Goal: Information Seeking & Learning: Learn about a topic

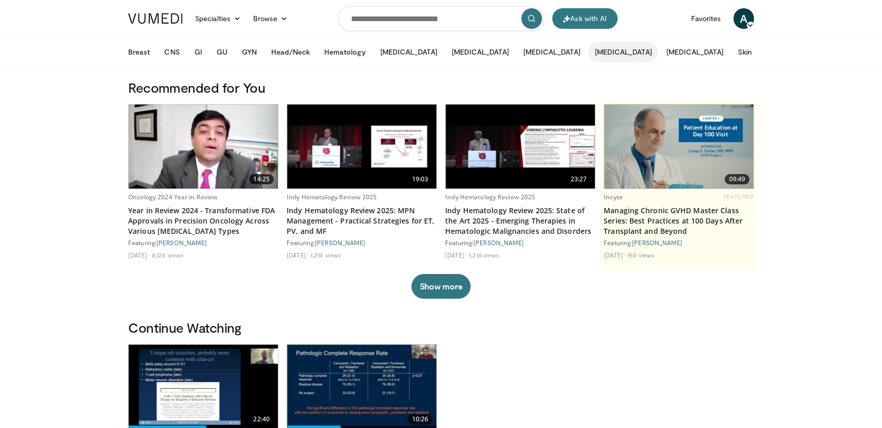
click at [588, 49] on button "[MEDICAL_DATA]" at bounding box center [623, 52] width 70 height 21
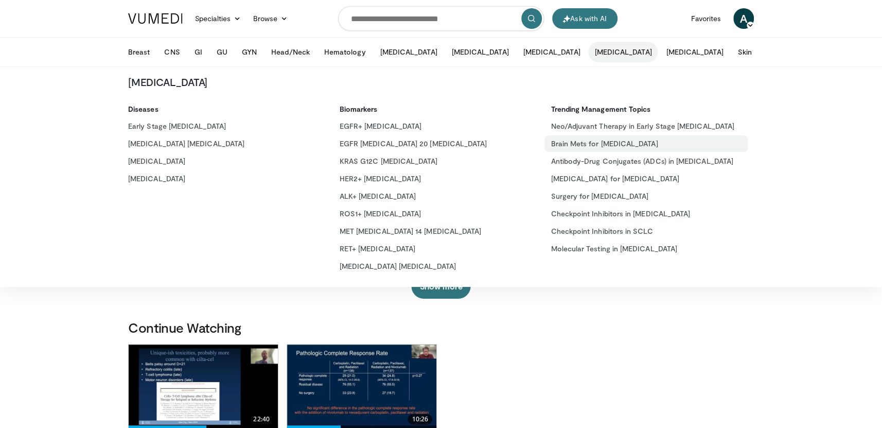
click at [582, 138] on link "Brain Mets for [MEDICAL_DATA]" at bounding box center [646, 143] width 203 height 16
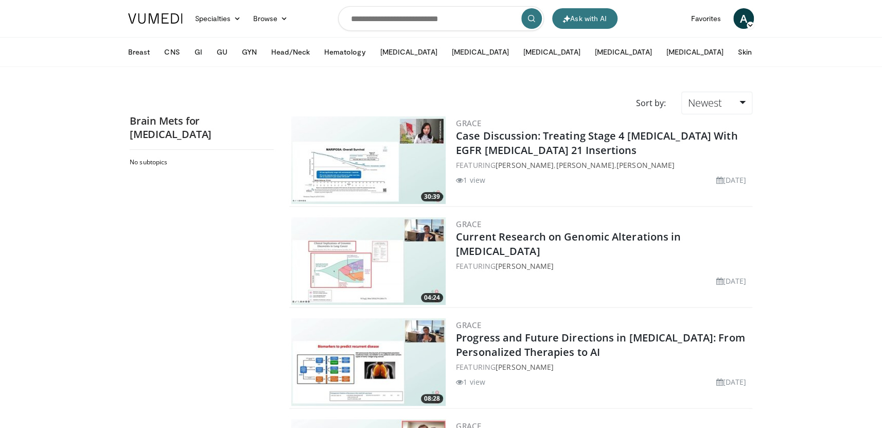
click at [582, 138] on link "Case Discussion: Treating Stage 4 NSCLC With EGFR Exon 21 Insertions" at bounding box center [597, 143] width 282 height 28
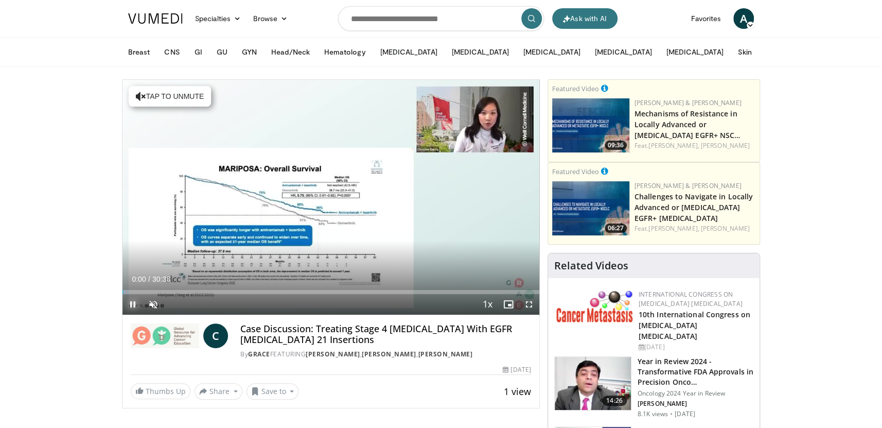
click at [135, 302] on span "Video Player" at bounding box center [133, 304] width 21 height 21
click at [388, 13] on input "Search topics, interventions" at bounding box center [441, 18] width 206 height 25
type input "**********"
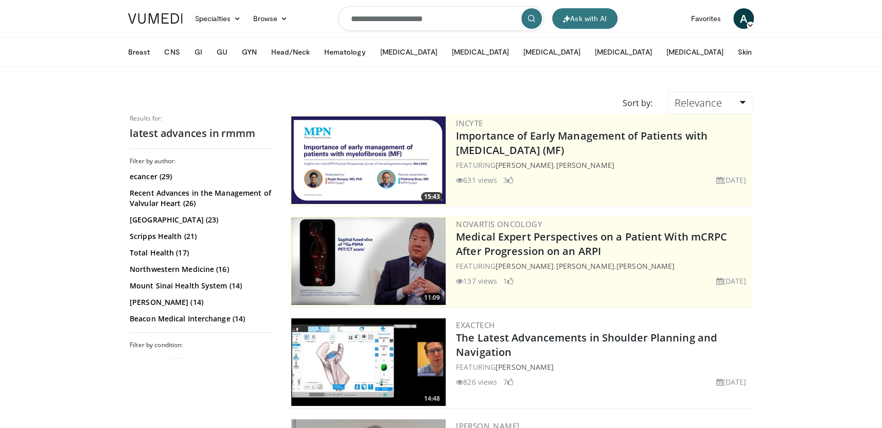
click at [416, 21] on input "**********" at bounding box center [441, 18] width 206 height 25
type input "**********"
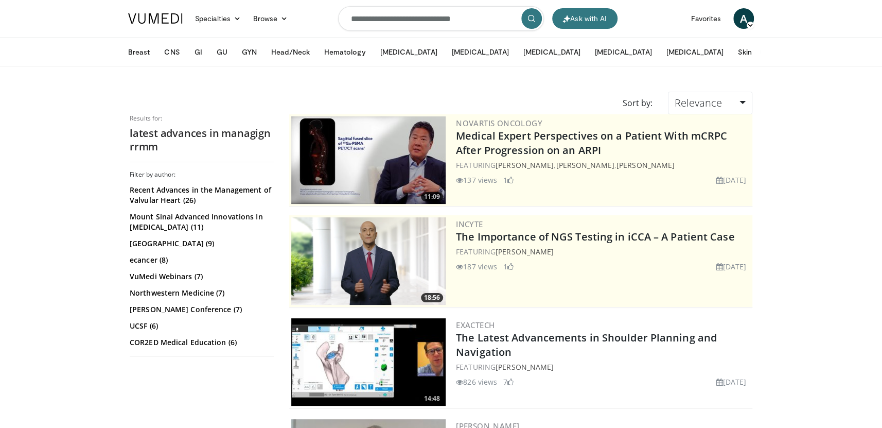
click at [760, 50] on button "More" at bounding box center [780, 52] width 40 height 21
click at [517, 53] on button "[MEDICAL_DATA]" at bounding box center [552, 52] width 70 height 21
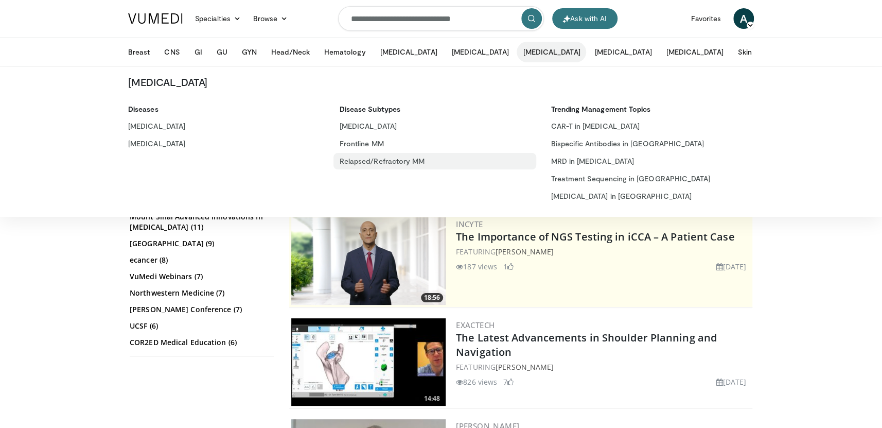
click at [373, 158] on link "Relapsed/Refractory MM" at bounding box center [435, 161] width 203 height 16
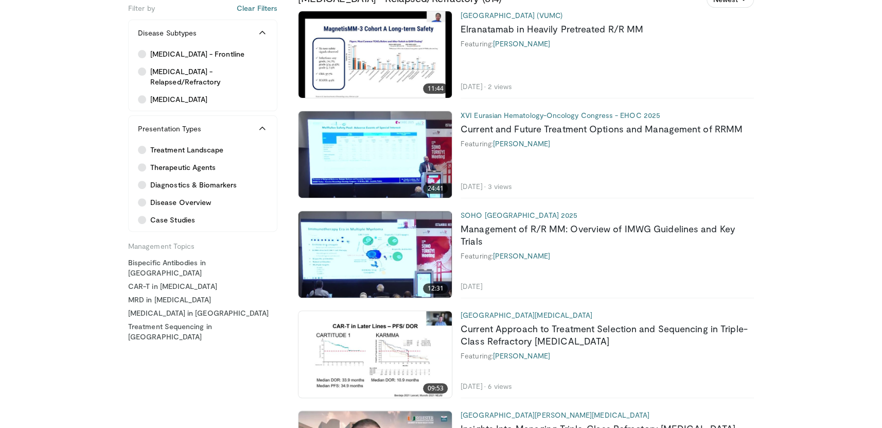
scroll to position [155, 0]
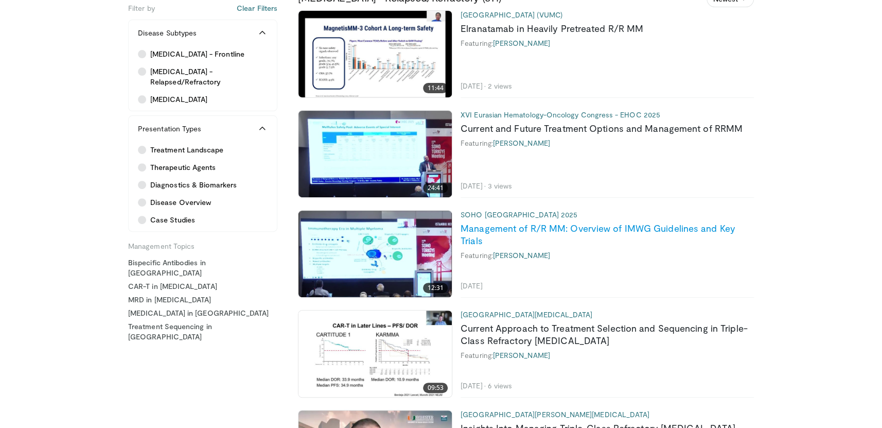
click at [564, 230] on link "Management of R/R MM: Overview of IMWG Guidelines and Key Trials" at bounding box center [598, 234] width 275 height 24
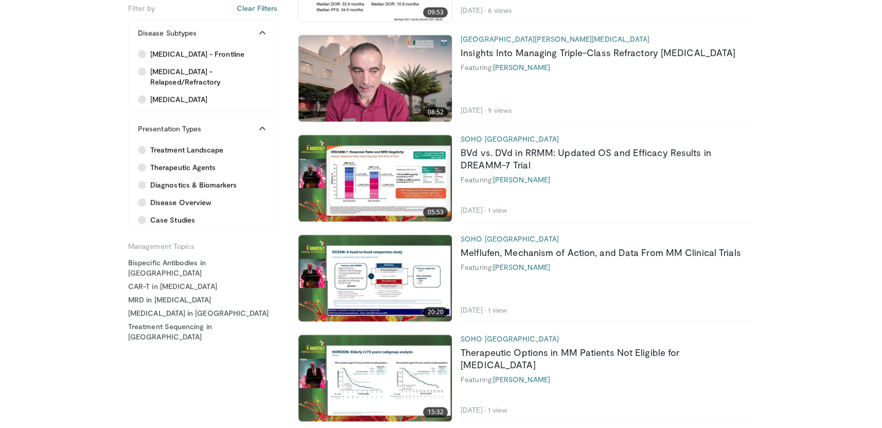
scroll to position [0, 0]
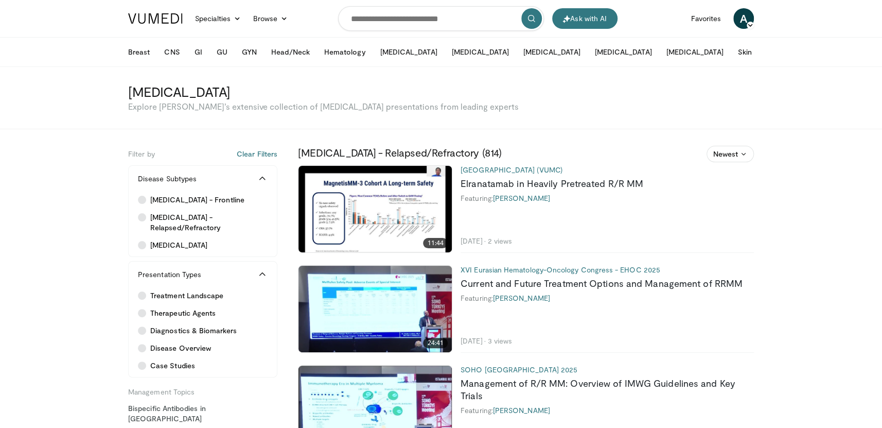
click at [390, 224] on img at bounding box center [375, 209] width 153 height 86
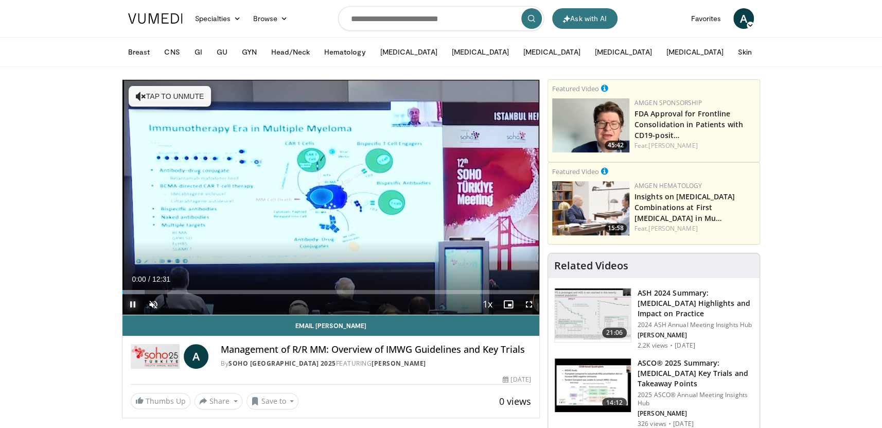
click at [136, 301] on span "Video Player" at bounding box center [133, 304] width 21 height 21
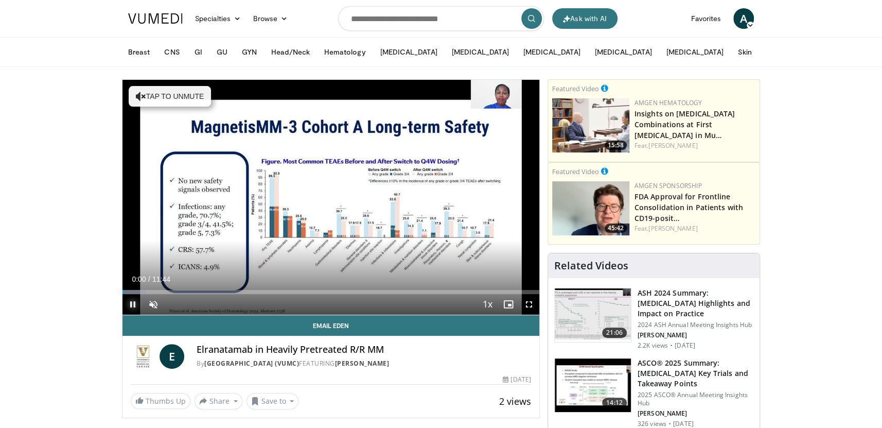
click at [134, 304] on span "Video Player" at bounding box center [133, 304] width 21 height 21
click at [687, 313] on h3 "ASH 2024 Summary: Myeloma Highlights and Impact on Practice" at bounding box center [696, 303] width 116 height 31
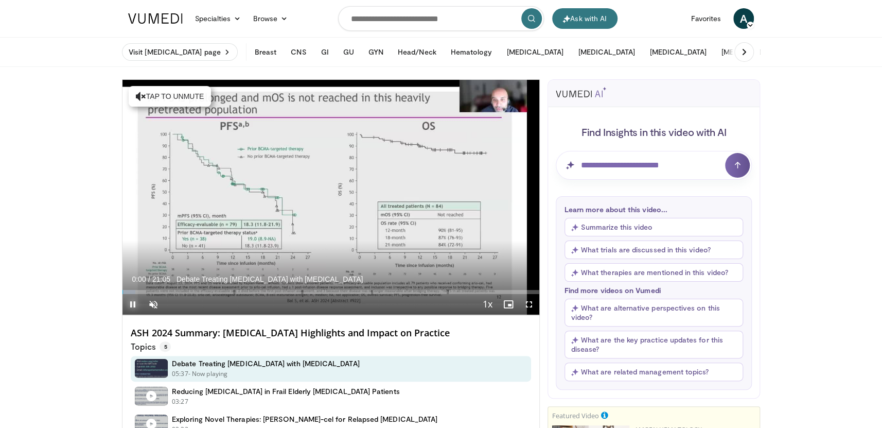
click at [130, 300] on span "Video Player" at bounding box center [133, 304] width 21 height 21
click at [617, 171] on input "Question for AI" at bounding box center [654, 165] width 196 height 29
click at [220, 20] on link "Specialties" at bounding box center [218, 18] width 58 height 21
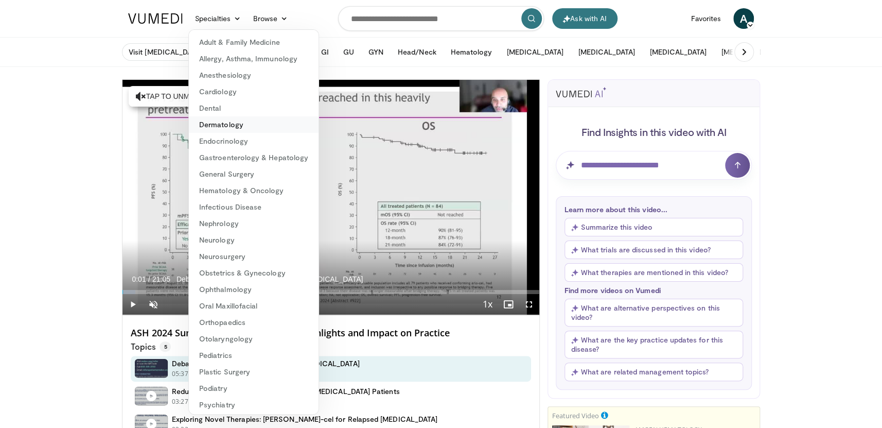
click at [235, 128] on link "Dermatology" at bounding box center [254, 124] width 130 height 16
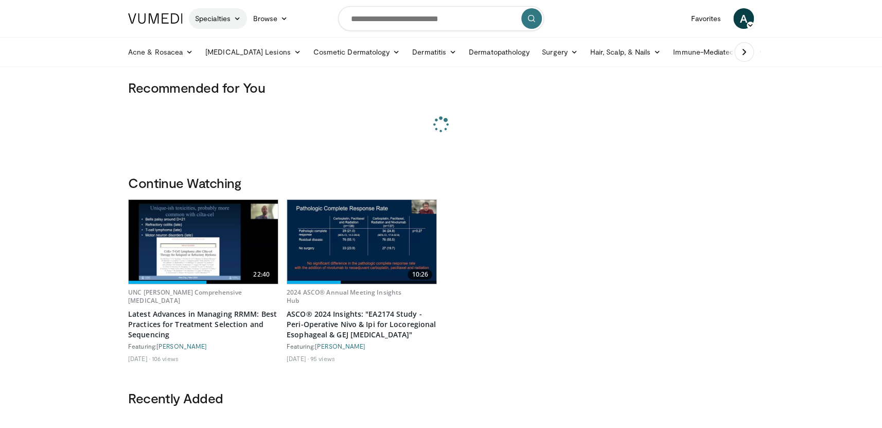
click at [203, 24] on link "Specialties" at bounding box center [218, 18] width 58 height 21
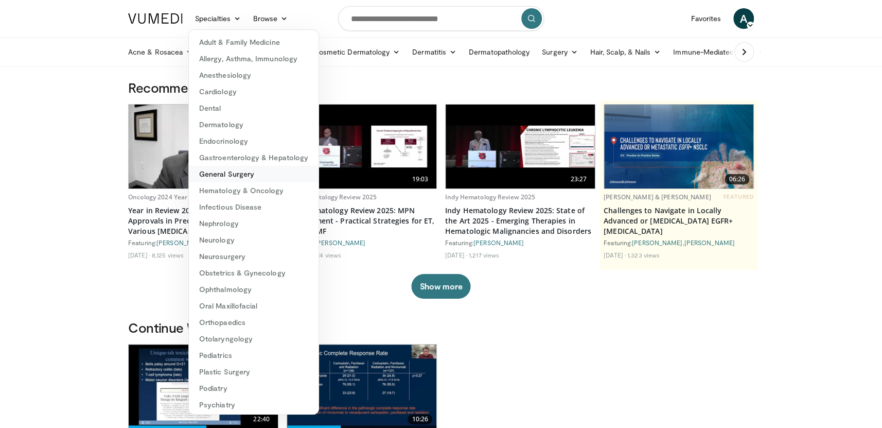
click at [230, 175] on link "General Surgery" at bounding box center [254, 174] width 130 height 16
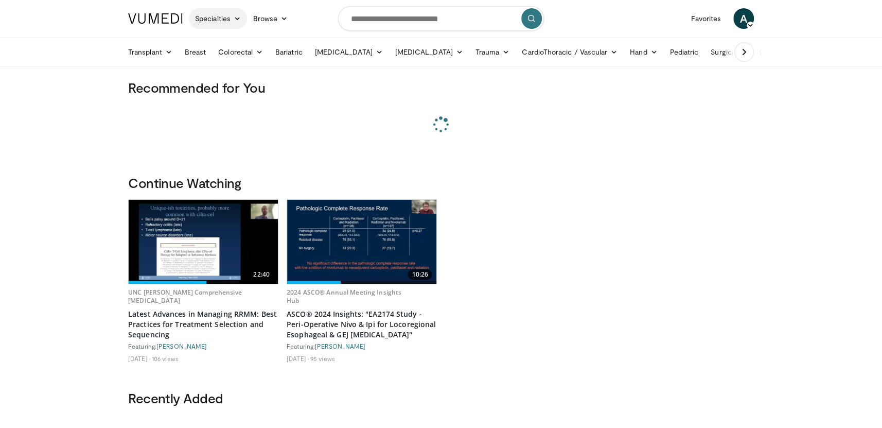
click at [228, 27] on link "Specialties" at bounding box center [218, 18] width 58 height 21
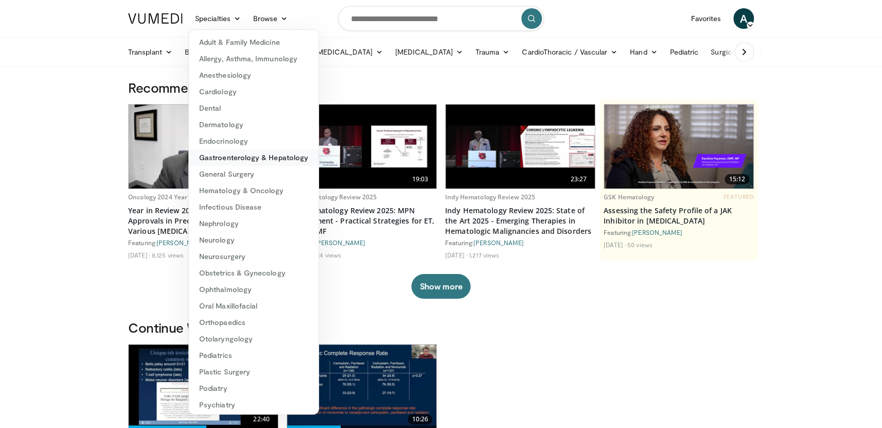
click at [233, 162] on link "Gastroenterology & Hepatology" at bounding box center [254, 157] width 130 height 16
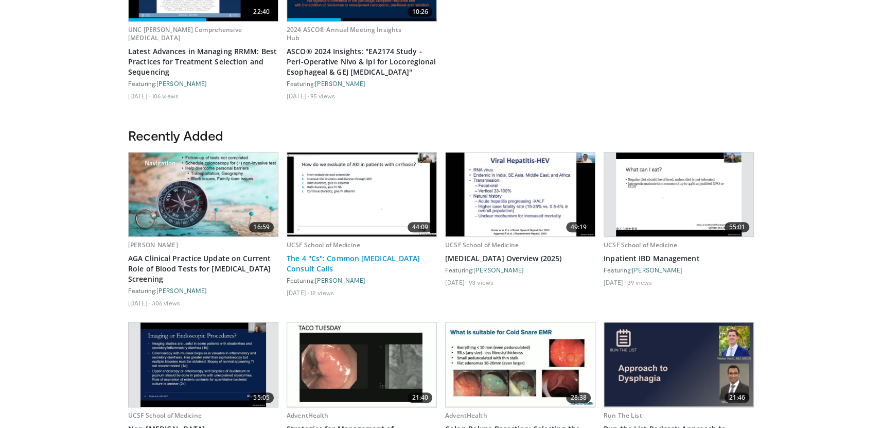
scroll to position [408, 0]
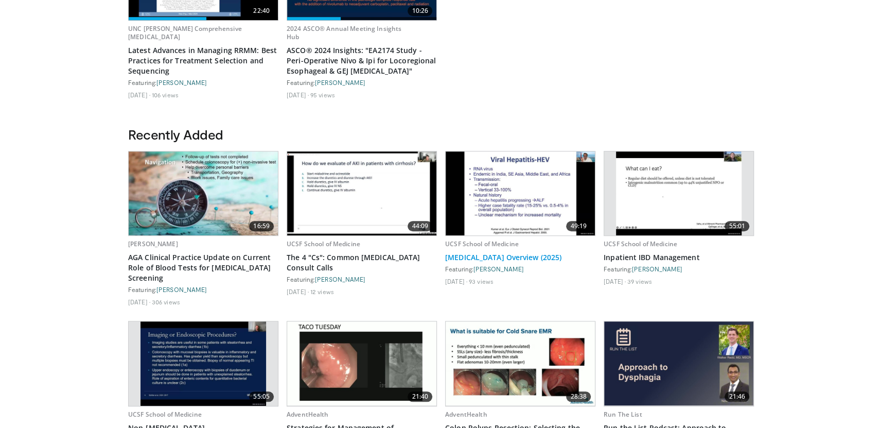
click at [544, 258] on link "[MEDICAL_DATA] Overview (2025)" at bounding box center [520, 257] width 150 height 10
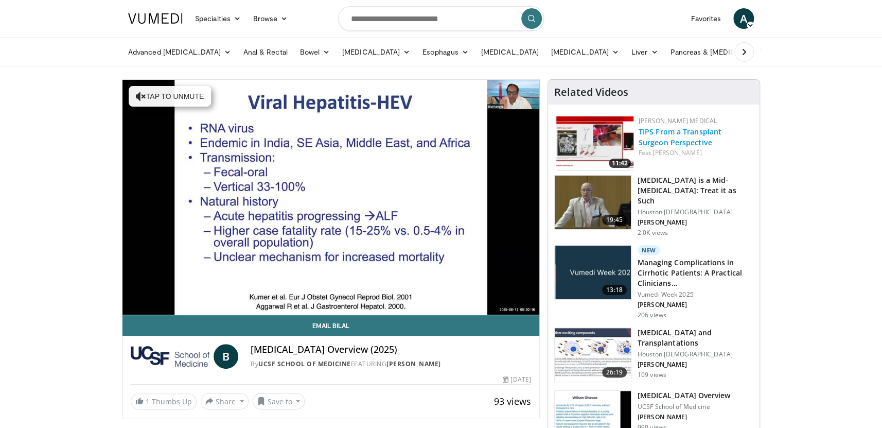
click at [666, 135] on link "TIPS From a Transplant Surgeon Perspective" at bounding box center [680, 137] width 83 height 21
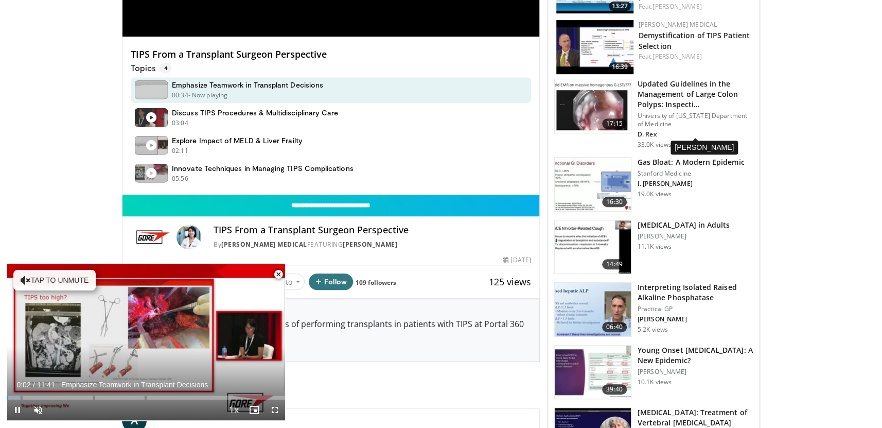
scroll to position [352, 0]
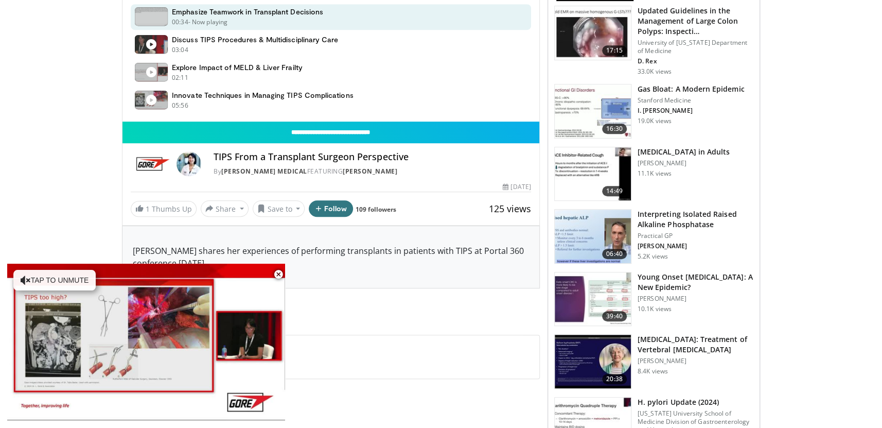
click at [685, 163] on p "[PERSON_NAME]" at bounding box center [684, 163] width 92 height 8
